Goal: Task Accomplishment & Management: Complete application form

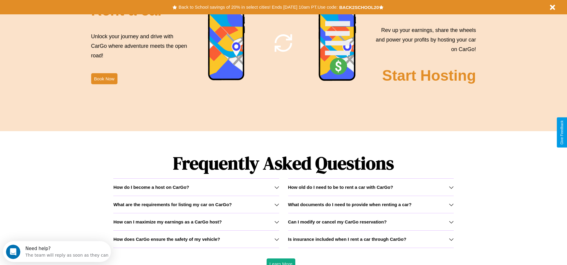
scroll to position [858, 0]
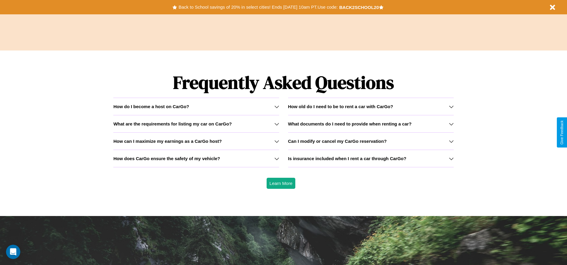
click at [277, 158] on icon at bounding box center [277, 158] width 5 height 5
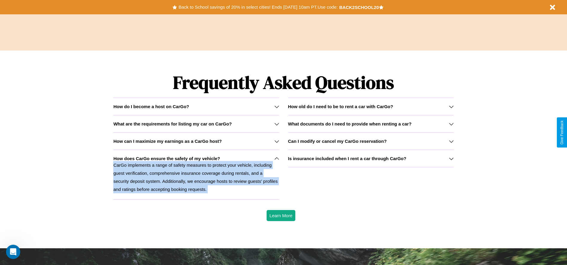
click at [196, 175] on p "CarGo implements a range of safety measures to protect your vehicle, including …" at bounding box center [196, 177] width 166 height 32
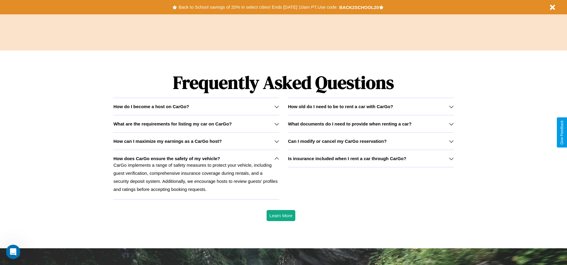
click at [196, 106] on div "How do I become a host on CarGo?" at bounding box center [196, 106] width 166 height 5
click at [451, 106] on icon at bounding box center [451, 106] width 5 height 5
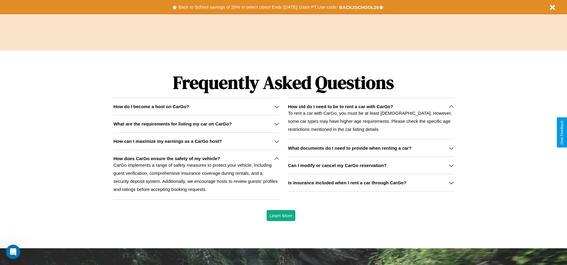
click at [277, 106] on icon at bounding box center [277, 106] width 5 height 5
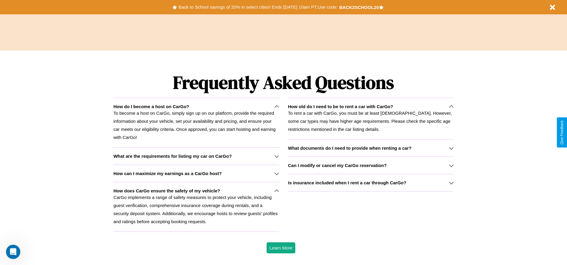
click at [451, 148] on icon at bounding box center [451, 148] width 5 height 5
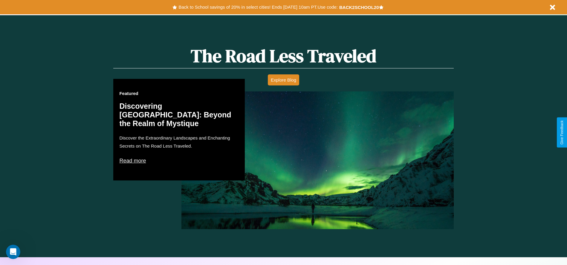
scroll to position [124, 0]
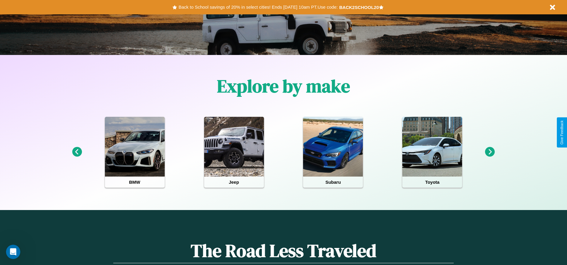
click at [77, 152] on icon at bounding box center [77, 152] width 10 height 10
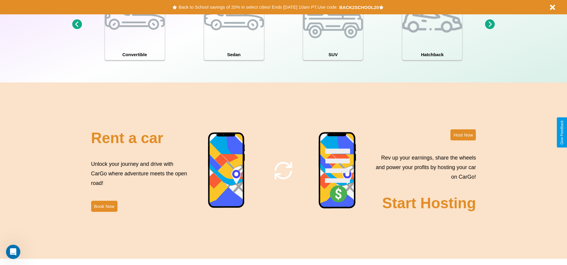
scroll to position [652, 0]
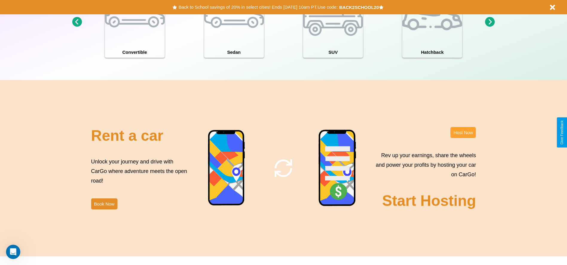
click at [463, 132] on button "Host Now" at bounding box center [463, 132] width 25 height 11
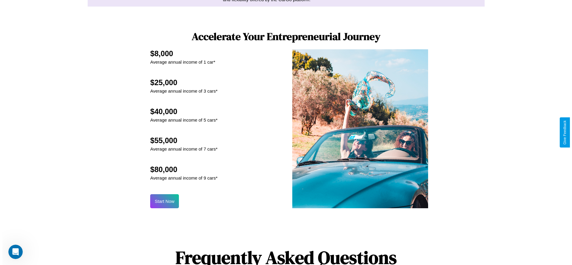
scroll to position [587, 0]
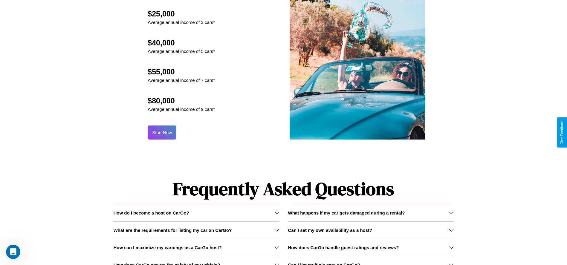
click at [162, 132] on button "Start Now" at bounding box center [162, 133] width 29 height 14
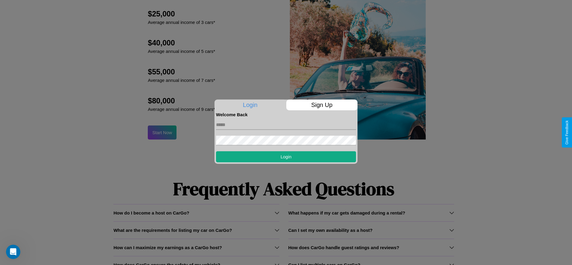
click at [321, 105] on p "Sign Up" at bounding box center [321, 105] width 71 height 11
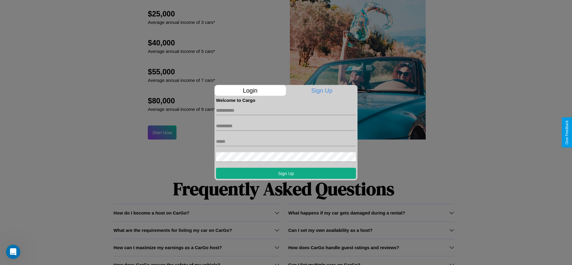
click at [286, 110] on input "text" at bounding box center [286, 111] width 140 height 10
type input "*****"
click at [286, 126] on input "text" at bounding box center [286, 126] width 140 height 10
type input "*****"
click at [286, 141] on input "text" at bounding box center [286, 142] width 140 height 10
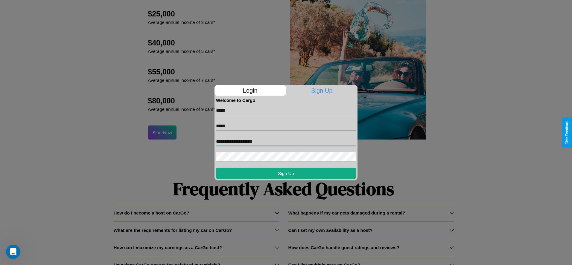
type input "**********"
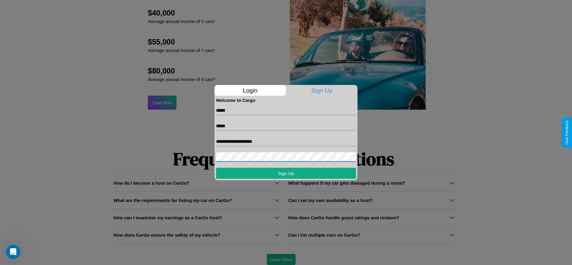
click at [281, 260] on div at bounding box center [286, 132] width 572 height 265
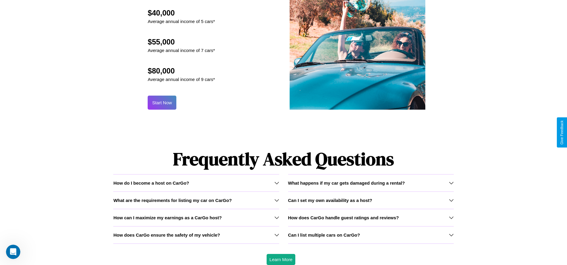
click at [162, 103] on button "Start Now" at bounding box center [162, 103] width 29 height 14
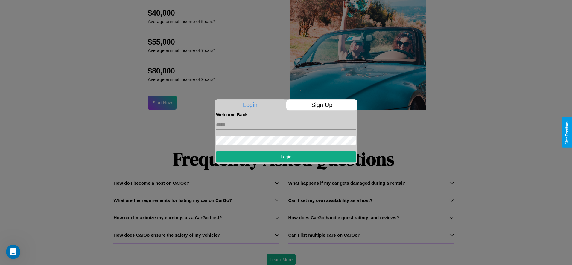
scroll to position [0, 0]
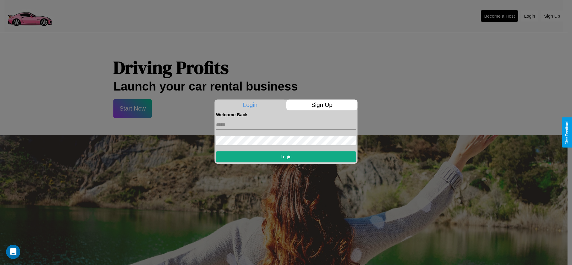
click at [499, 16] on div at bounding box center [286, 132] width 572 height 265
